Goal: Transaction & Acquisition: Subscribe to service/newsletter

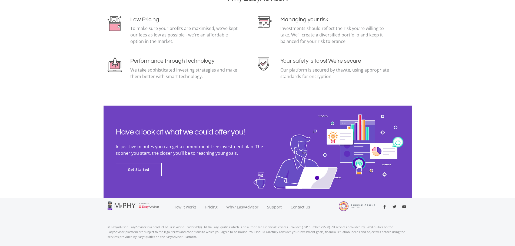
scroll to position [1177, 0]
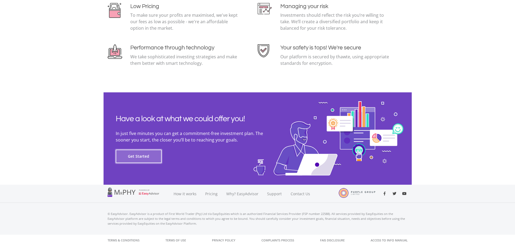
click at [142, 156] on button "Get Started" at bounding box center [139, 157] width 46 height 14
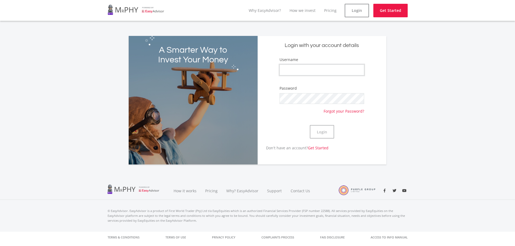
click at [321, 68] on input "Username" at bounding box center [322, 70] width 84 height 11
click at [410, 70] on div "A Smarter Way to Invest Your Money Login with your account details Username Pas…" at bounding box center [258, 96] width 308 height 135
click at [307, 10] on link "How we invest" at bounding box center [303, 10] width 26 height 5
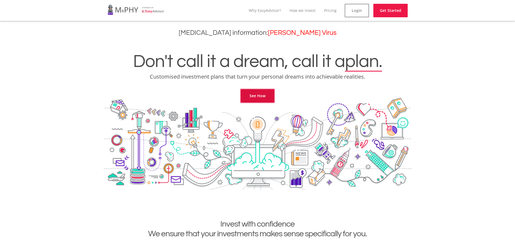
click at [257, 96] on link "See How" at bounding box center [258, 96] width 34 height 14
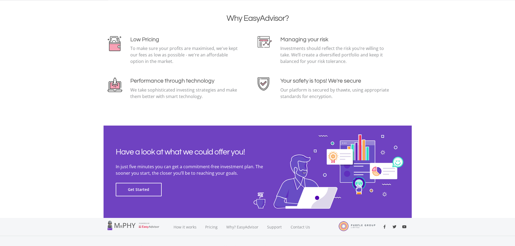
scroll to position [1177, 0]
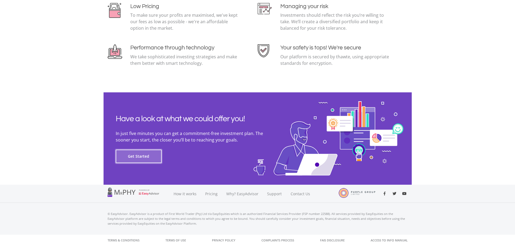
click at [148, 156] on button "Get Started" at bounding box center [139, 157] width 46 height 14
